Goal: Transaction & Acquisition: Obtain resource

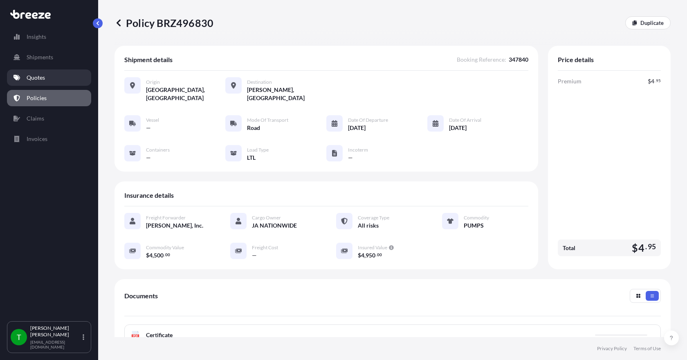
click at [37, 76] on p "Quotes" at bounding box center [36, 78] width 18 height 8
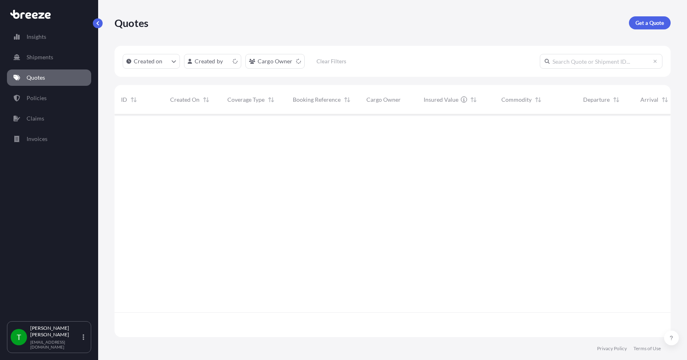
scroll to position [221, 550]
click at [653, 21] on p "Get a Quote" at bounding box center [649, 23] width 29 height 8
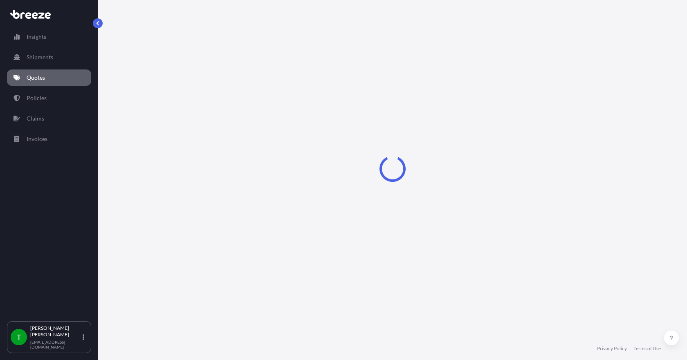
select select "Sea"
select select "1"
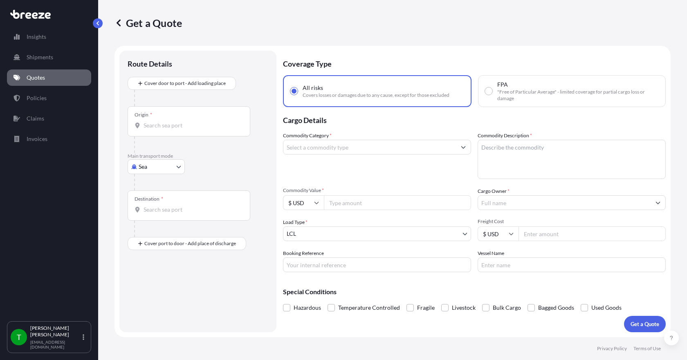
click at [166, 165] on body "Insights Shipments Quotes Policies Claims Invoices T [PERSON_NAME] [EMAIL_ADDRE…" at bounding box center [343, 180] width 687 height 360
click at [158, 219] on div "Road" at bounding box center [156, 217] width 51 height 15
select select "Road"
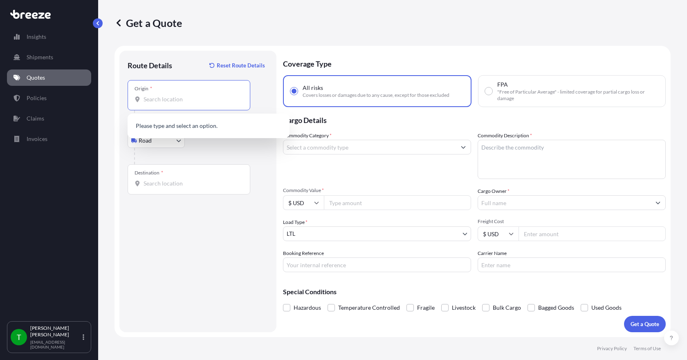
click at [161, 101] on input "Origin *" at bounding box center [192, 99] width 96 height 8
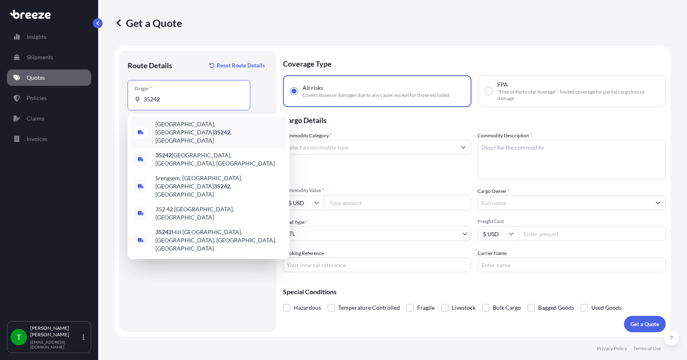
click at [185, 126] on span "[GEOGRAPHIC_DATA], [GEOGRAPHIC_DATA] 35242 , [GEOGRAPHIC_DATA]" at bounding box center [219, 132] width 128 height 25
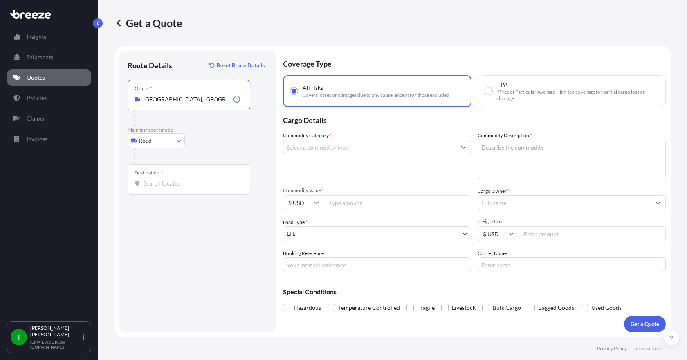
type input "[GEOGRAPHIC_DATA], [GEOGRAPHIC_DATA] 35242, [GEOGRAPHIC_DATA]"
click at [169, 182] on input "Destination *" at bounding box center [192, 183] width 96 height 8
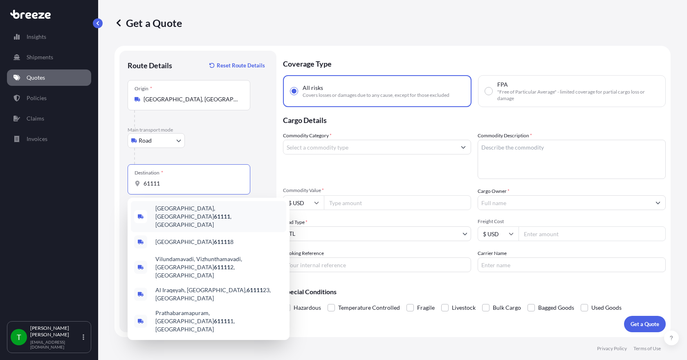
click at [178, 209] on span "[GEOGRAPHIC_DATA] , [GEOGRAPHIC_DATA]" at bounding box center [219, 216] width 128 height 25
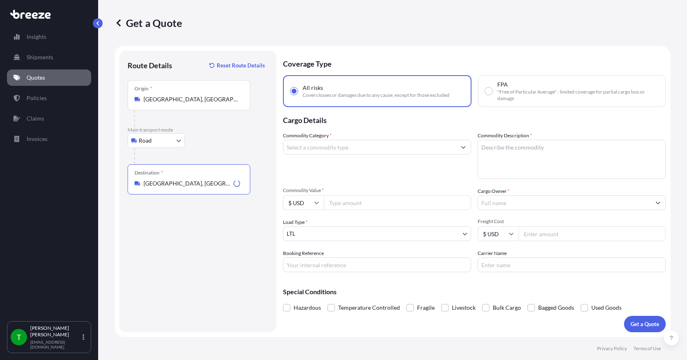
type input "[GEOGRAPHIC_DATA], [GEOGRAPHIC_DATA]"
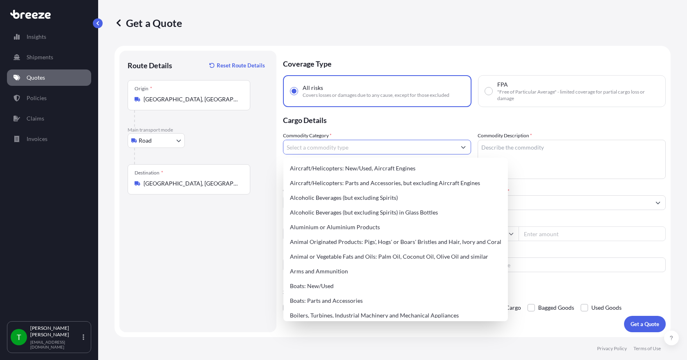
click at [329, 149] on input "Commodity Category *" at bounding box center [369, 147] width 173 height 15
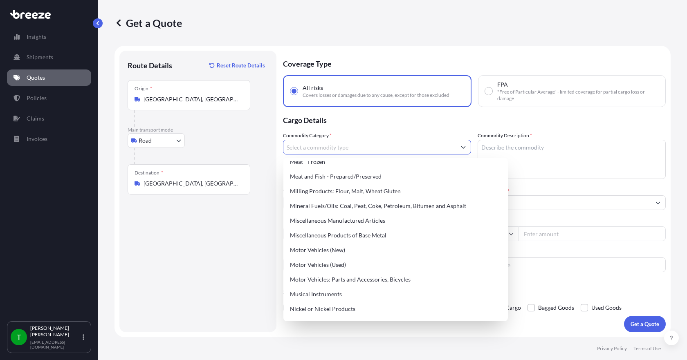
scroll to position [1145, 0]
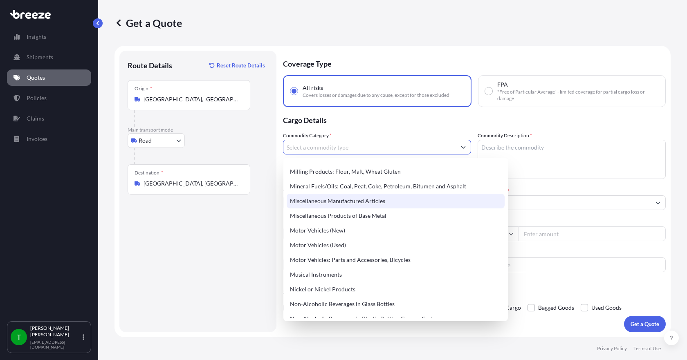
click at [354, 204] on div "Miscellaneous Manufactured Articles" at bounding box center [396, 201] width 218 height 15
type input "Miscellaneous Manufactured Articles"
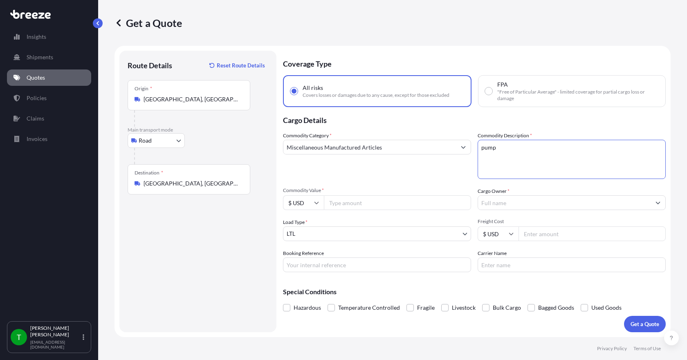
type textarea "pump"
type input "1000.00"
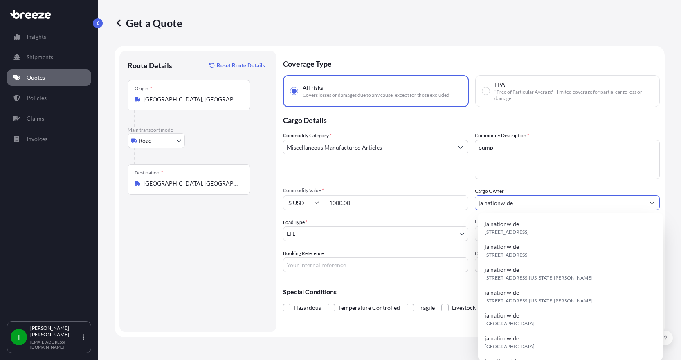
type input "ja nationwide"
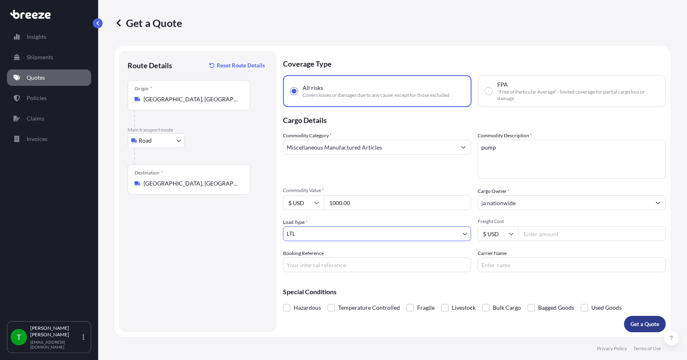
click at [630, 325] on p "Get a Quote" at bounding box center [644, 324] width 29 height 8
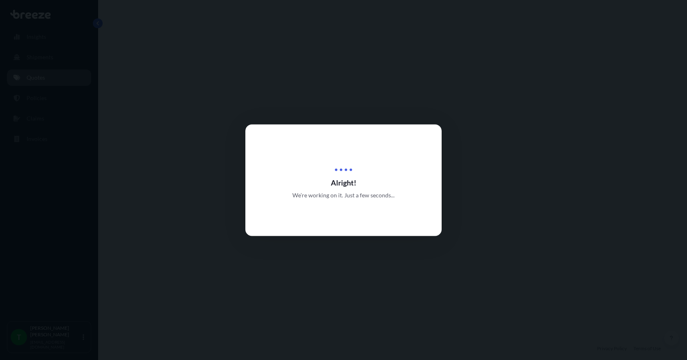
select select "Road"
select select "1"
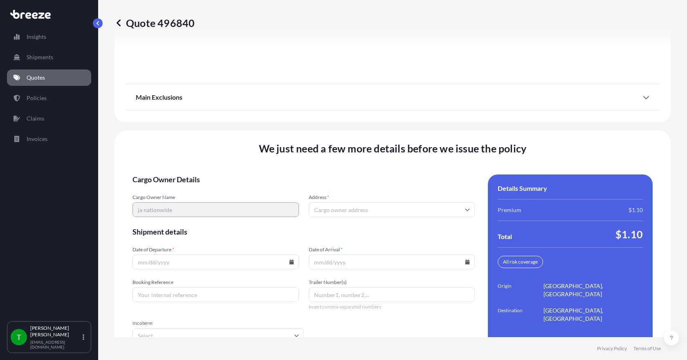
scroll to position [1071, 0]
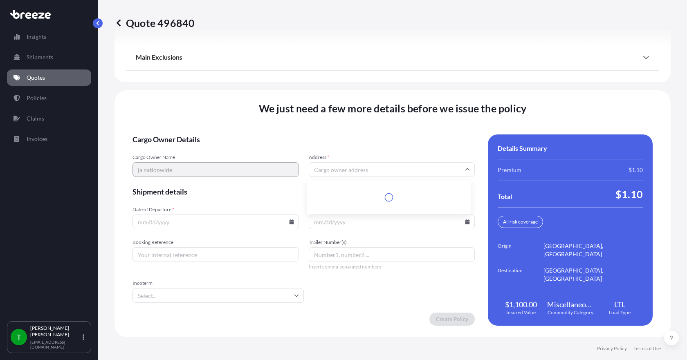
click at [345, 173] on input "Address *" at bounding box center [392, 169] width 166 height 15
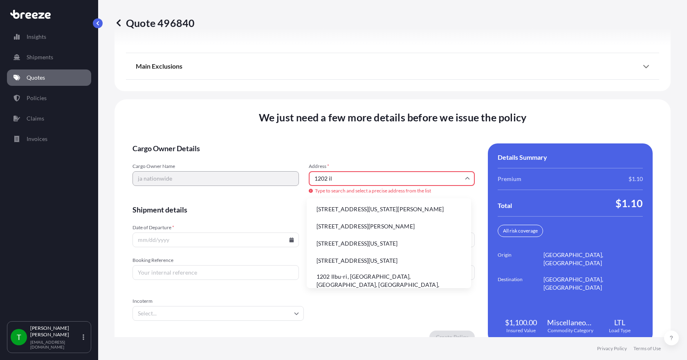
click at [352, 208] on li "[STREET_ADDRESS][US_STATE][PERSON_NAME]" at bounding box center [389, 210] width 158 height 16
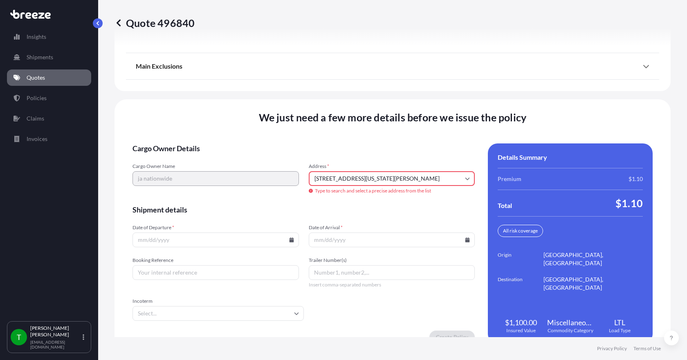
type input "[STREET_ADDRESS][PERSON_NAME]"
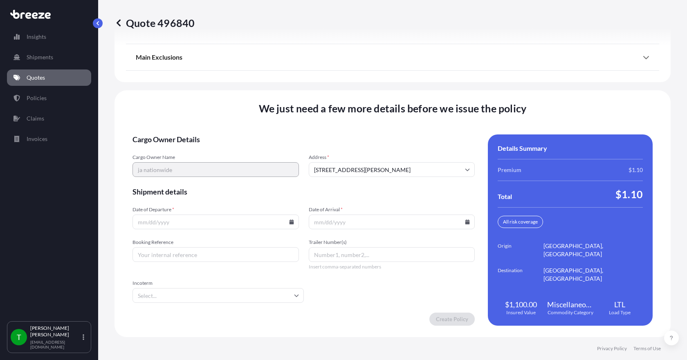
click at [290, 222] on icon at bounding box center [291, 222] width 4 height 5
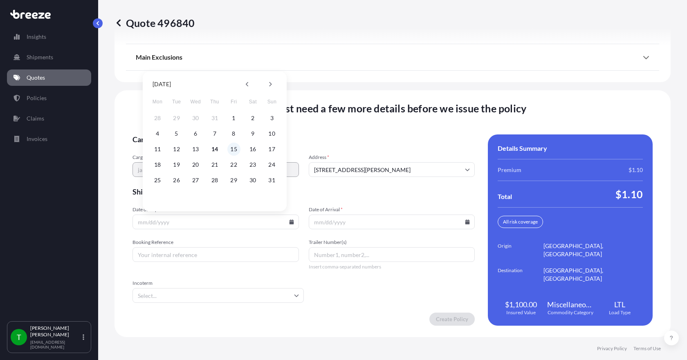
click at [233, 149] on button "15" at bounding box center [233, 149] width 13 height 13
type input "[DATE]"
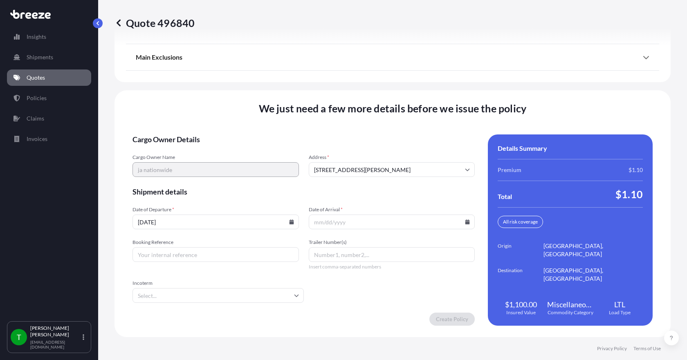
click at [465, 223] on icon at bounding box center [467, 222] width 4 height 5
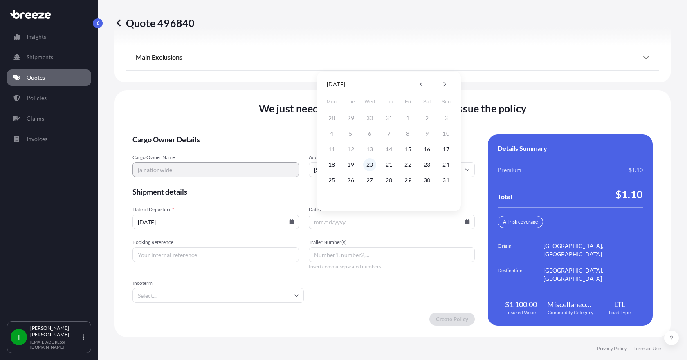
click at [373, 163] on button "20" at bounding box center [369, 164] width 13 height 13
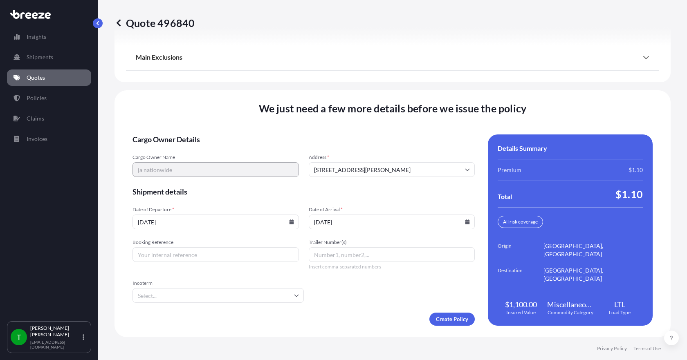
type input "[DATE]"
click at [225, 256] on input "Booking Reference" at bounding box center [215, 254] width 166 height 15
type input "347867"
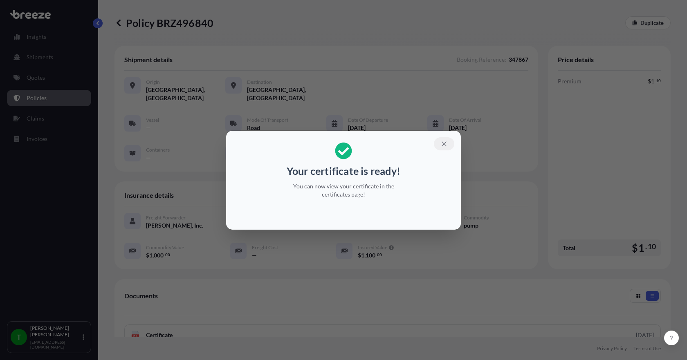
click at [445, 142] on icon "button" at bounding box center [444, 143] width 4 height 4
